Goal: Task Accomplishment & Management: Complete application form

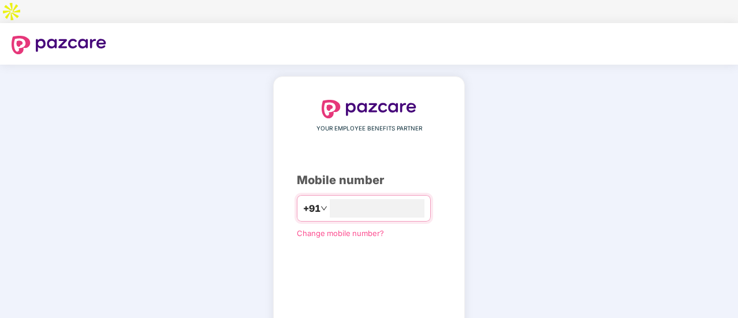
type input "**********"
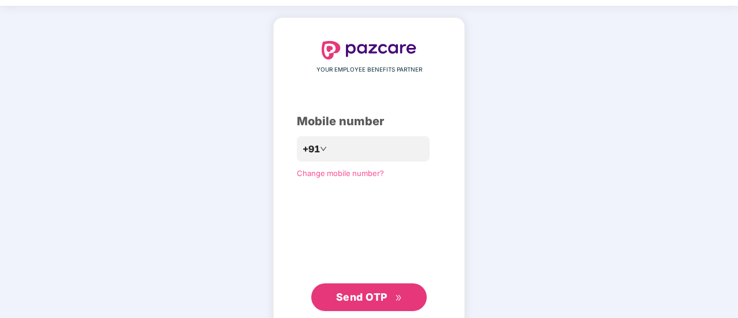
click at [560, 112] on div "**********" at bounding box center [369, 176] width 738 height 341
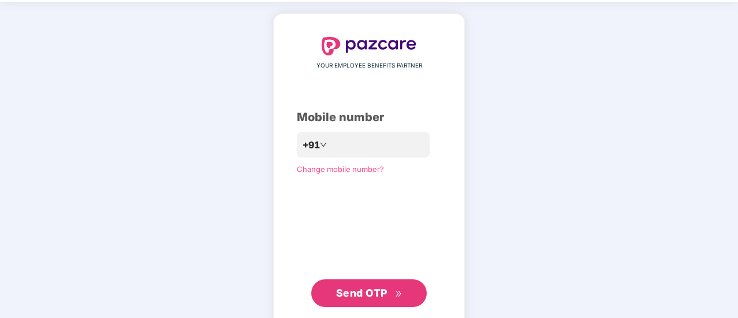
click at [340, 287] on span "Send OTP" at bounding box center [361, 293] width 51 height 12
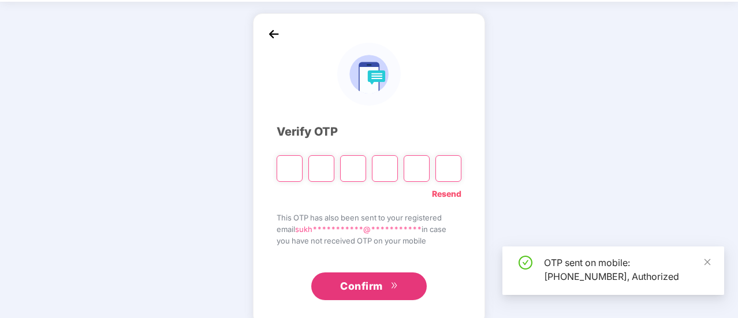
scroll to position [58, 0]
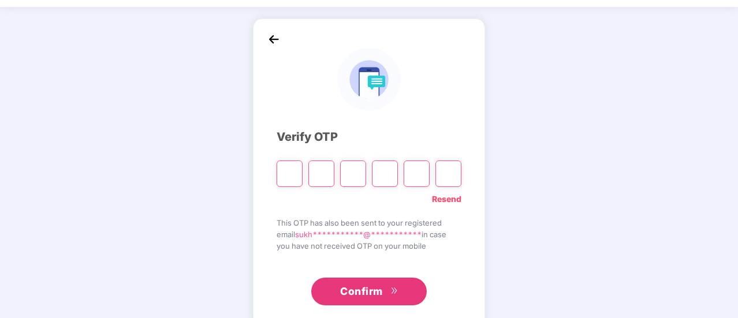
type input "*"
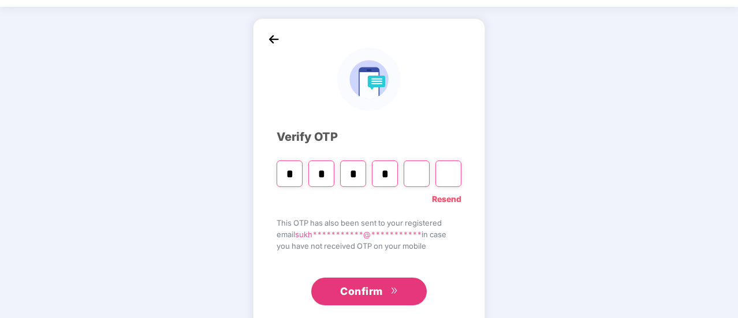
type input "*"
click at [380, 283] on span "Confirm" at bounding box center [361, 291] width 43 height 16
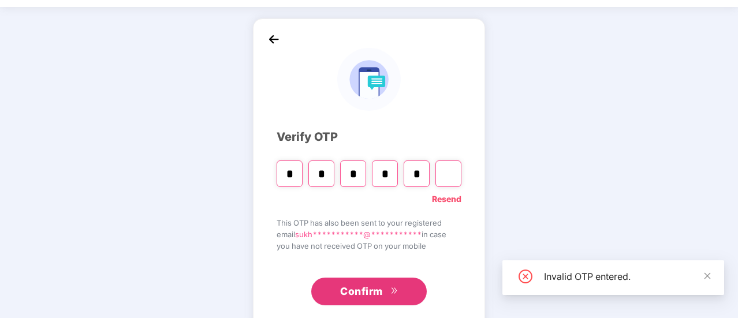
click at [424, 160] on input "*" at bounding box center [416, 173] width 26 height 27
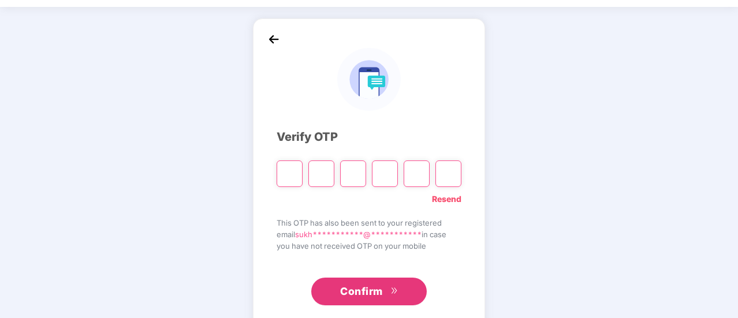
type input "*"
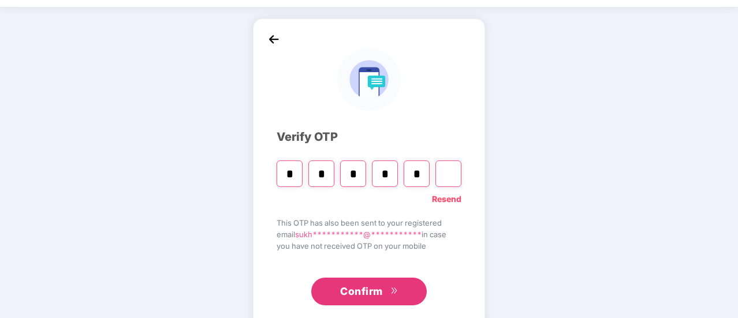
type input "*"
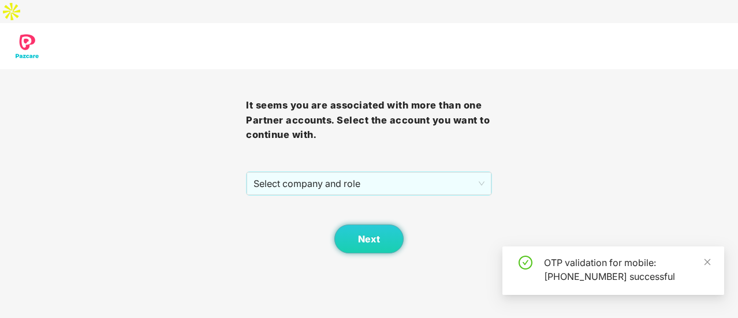
scroll to position [0, 0]
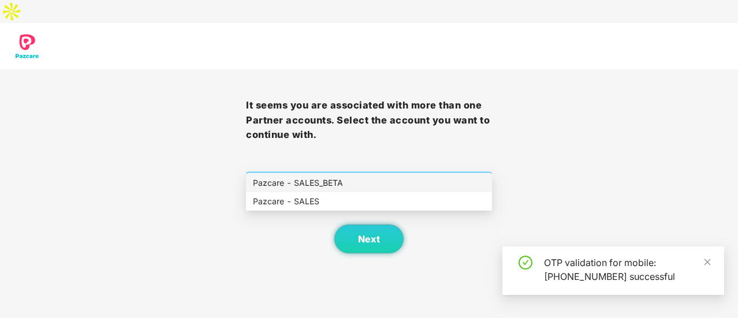
click at [418, 173] on span "Select company and role" at bounding box center [368, 184] width 231 height 22
click at [356, 192] on div "Pazcare - SALES" at bounding box center [369, 201] width 246 height 18
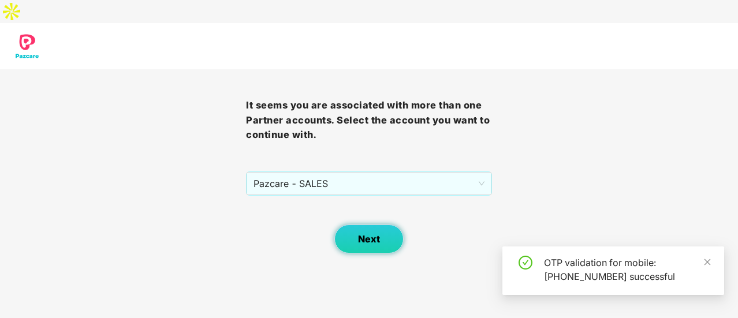
click at [376, 225] on button "Next" at bounding box center [368, 239] width 69 height 29
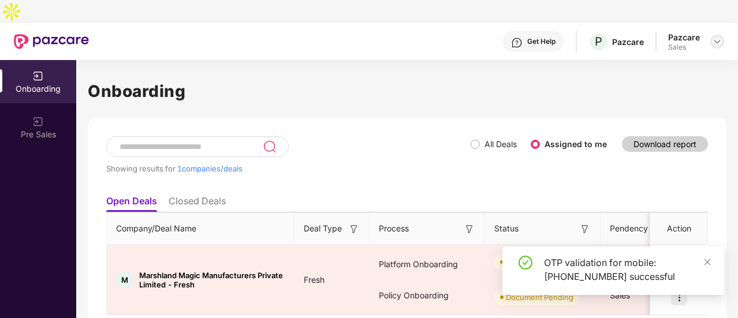
click at [714, 37] on img at bounding box center [716, 41] width 9 height 9
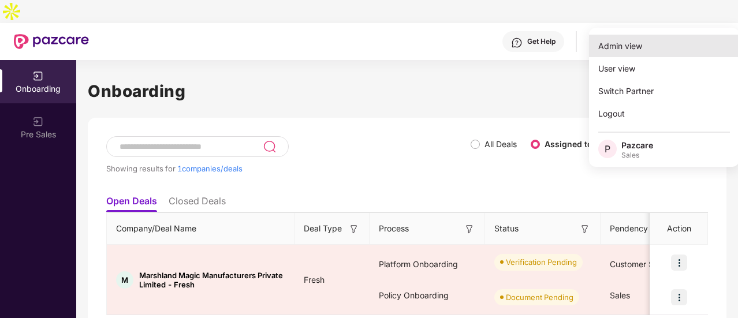
click at [659, 42] on div "Admin view" at bounding box center [664, 46] width 150 height 23
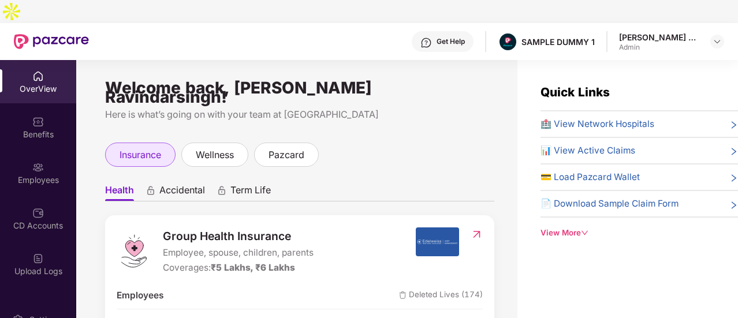
click at [143, 148] on span "insurance" at bounding box center [140, 155] width 42 height 14
click at [130, 184] on span "Health" at bounding box center [119, 192] width 29 height 17
click at [175, 184] on span "Accidental" at bounding box center [182, 192] width 46 height 17
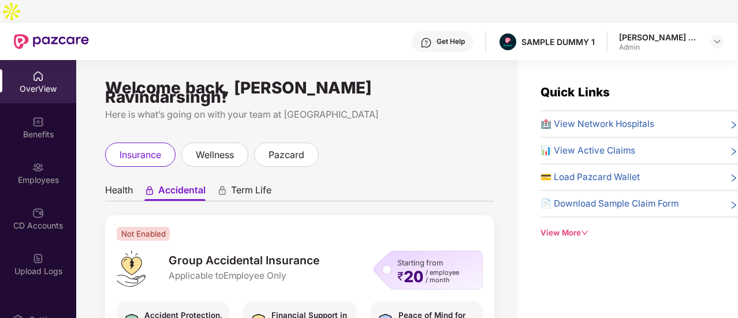
click at [239, 184] on span "Term Life" at bounding box center [251, 192] width 40 height 17
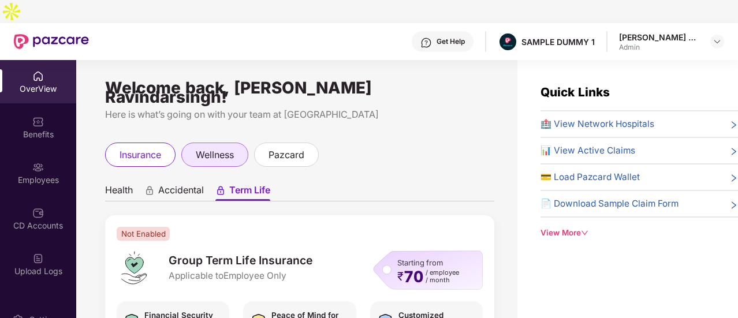
click at [227, 143] on div "wellness" at bounding box center [214, 155] width 67 height 24
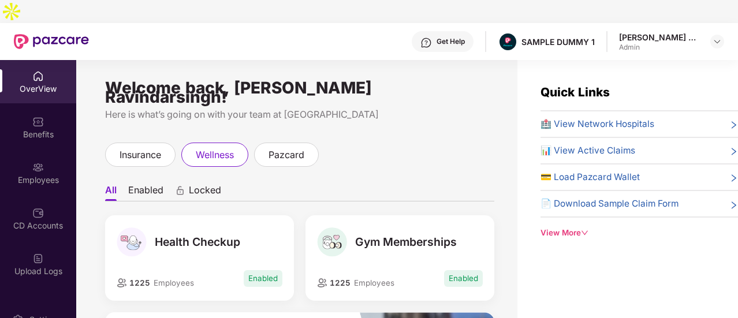
click at [212, 260] on div "Health Checkup 1225 Employees Enabled" at bounding box center [199, 257] width 189 height 85
click at [291, 148] on span "pazcard" at bounding box center [286, 155] width 36 height 14
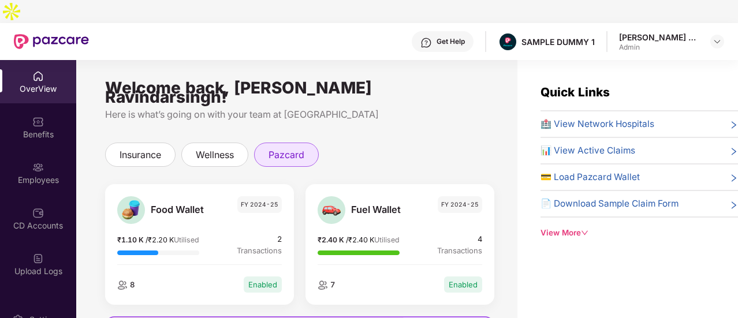
click at [291, 148] on span "pazcard" at bounding box center [286, 155] width 36 height 14
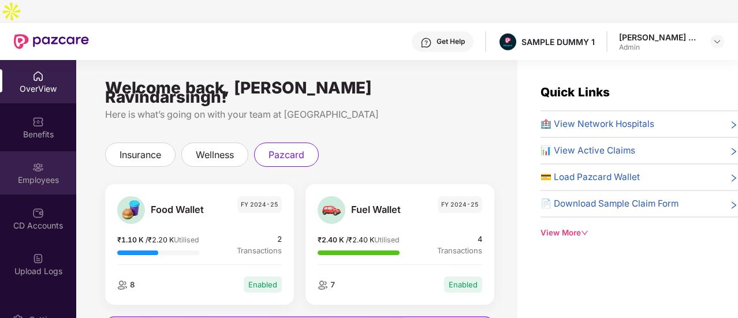
click at [28, 151] on div "Employees" at bounding box center [38, 172] width 76 height 43
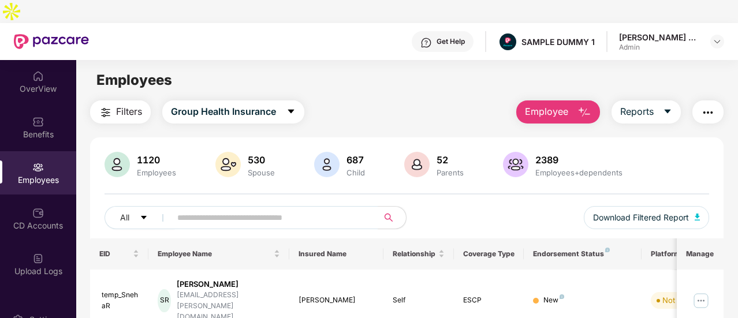
click at [570, 100] on button "Employee" at bounding box center [558, 111] width 84 height 23
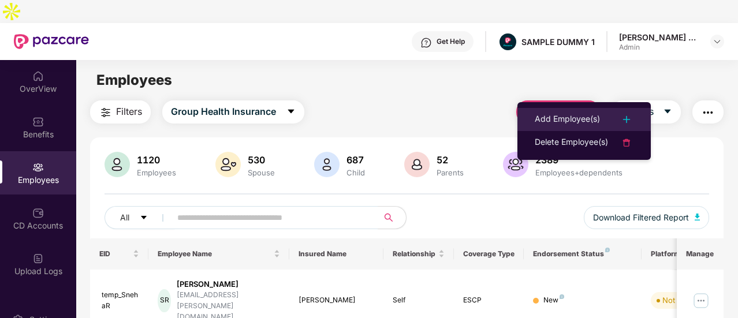
click at [601, 117] on div "Add Employee(s)" at bounding box center [583, 120] width 99 height 14
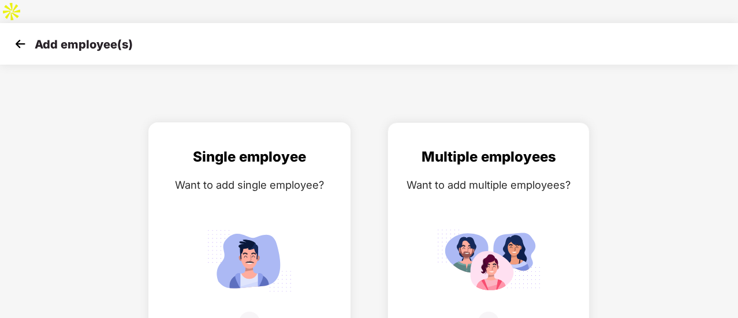
click at [258, 178] on div "Single employee Want to add single employee?" at bounding box center [249, 246] width 178 height 201
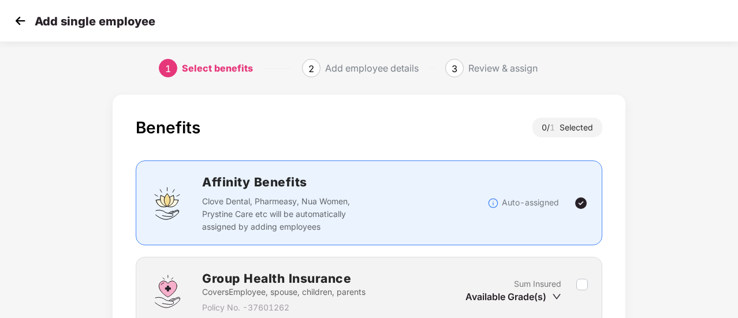
scroll to position [107, 0]
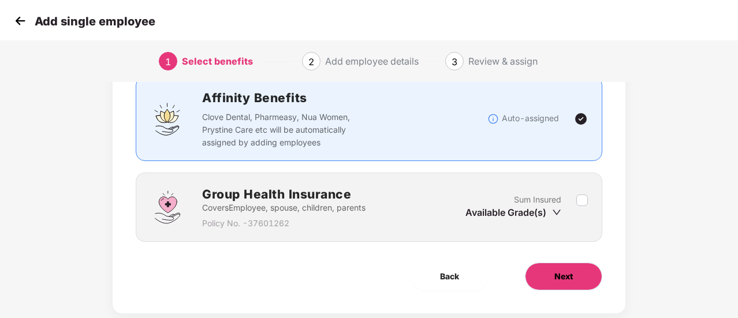
click at [573, 270] on span "Next" at bounding box center [563, 276] width 18 height 13
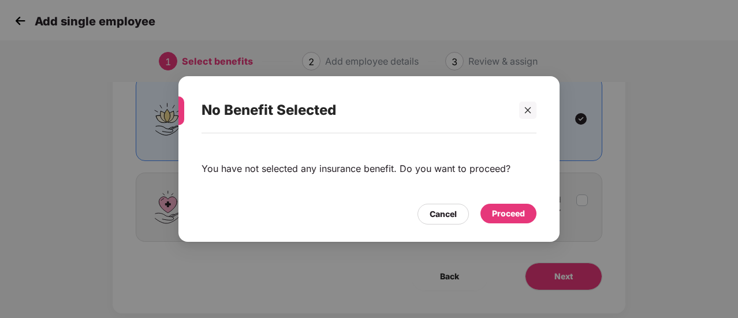
click at [499, 218] on div "Proceed" at bounding box center [508, 213] width 33 height 13
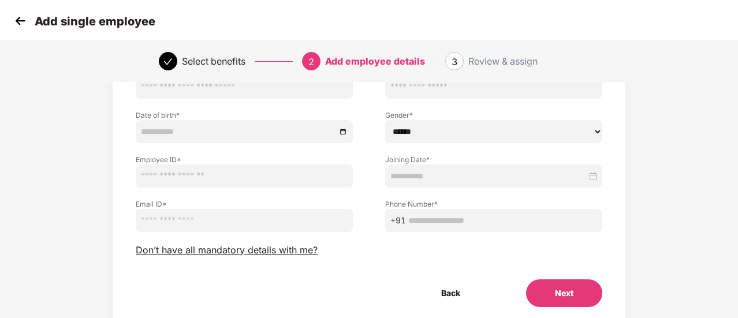
scroll to position [139, 0]
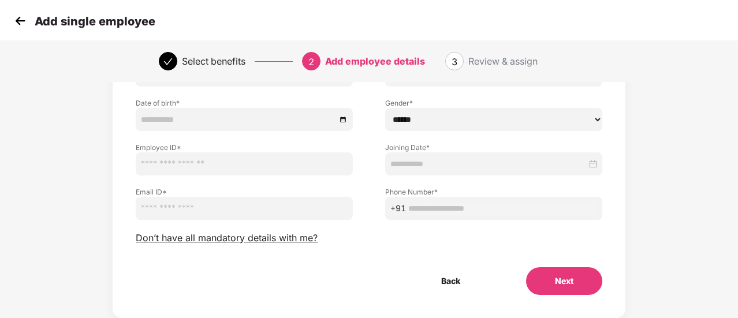
click at [574, 267] on button "Next" at bounding box center [564, 281] width 76 height 28
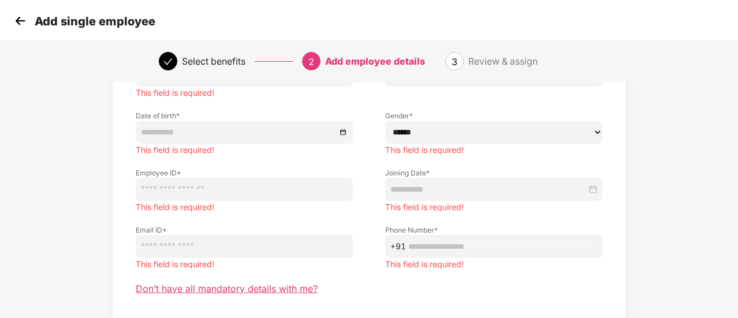
click at [220, 283] on span "Don’t have all mandatory details with me?" at bounding box center [227, 289] width 182 height 12
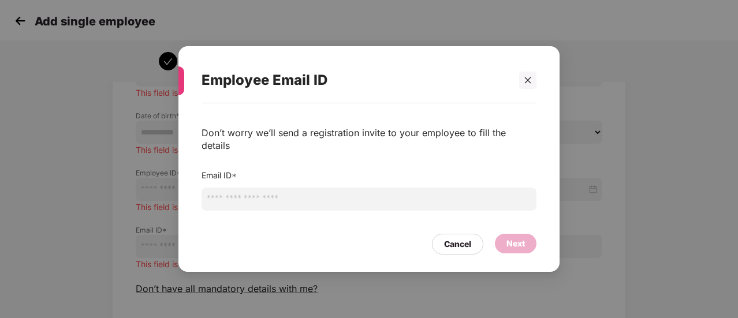
click at [297, 197] on input "email" at bounding box center [368, 199] width 335 height 23
type input "**********"
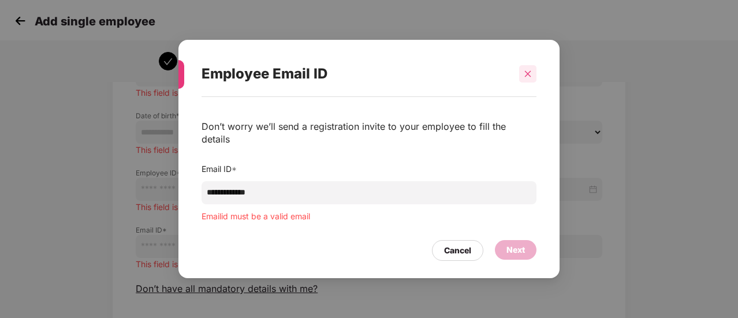
click at [532, 89] on div "Employee Email ID" at bounding box center [368, 73] width 335 height 45
click at [528, 83] on div at bounding box center [527, 73] width 17 height 17
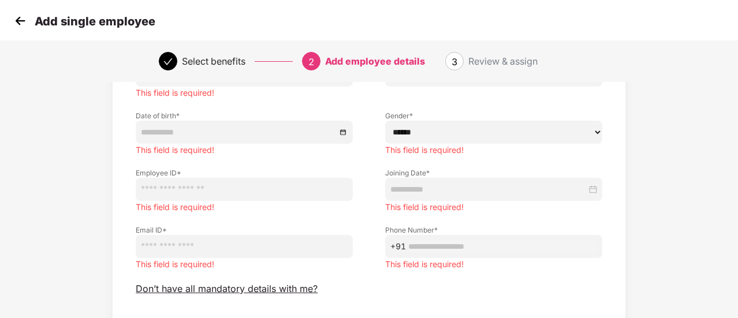
click at [17, 21] on img at bounding box center [20, 20] width 17 height 17
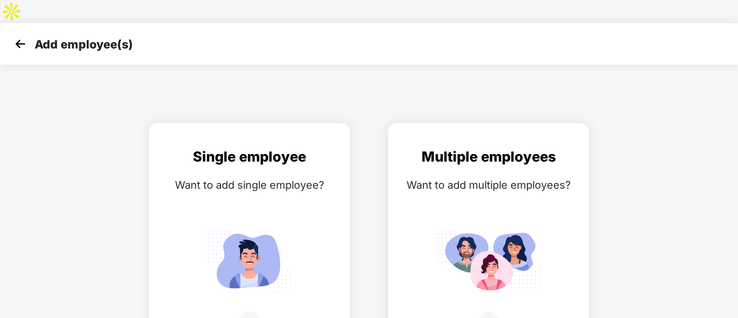
click at [17, 35] on img at bounding box center [20, 43] width 17 height 17
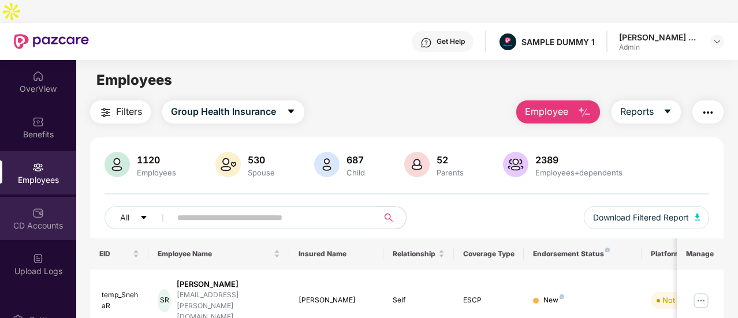
click at [14, 208] on div "CD Accounts" at bounding box center [38, 218] width 76 height 43
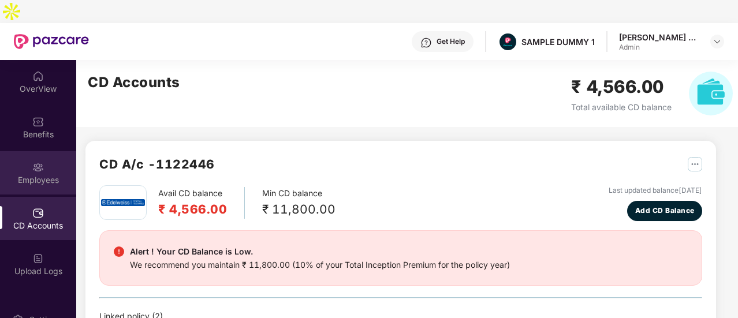
click at [50, 174] on div "Employees" at bounding box center [38, 180] width 76 height 12
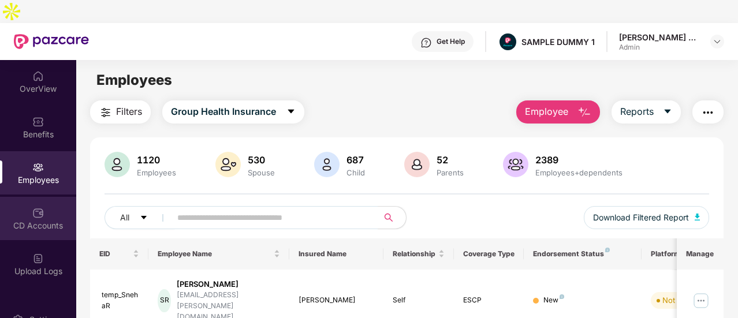
click at [43, 220] on div "CD Accounts" at bounding box center [38, 226] width 76 height 12
